Goal: Navigation & Orientation: Go to known website

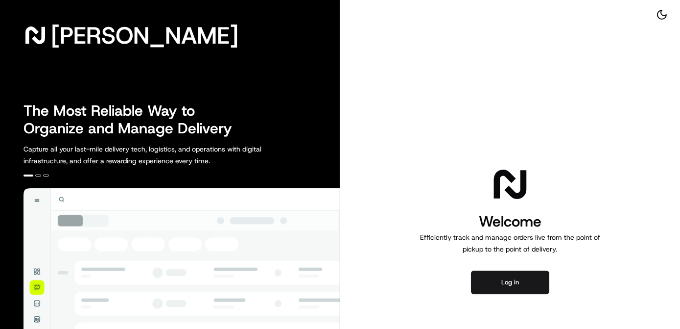
click at [506, 296] on div "Welcome Efficiently track and manage orders live from the point of pickup to th…" at bounding box center [510, 229] width 340 height 458
click at [506, 291] on button "Log in" at bounding box center [510, 282] width 78 height 24
